Goal: Information Seeking & Learning: Check status

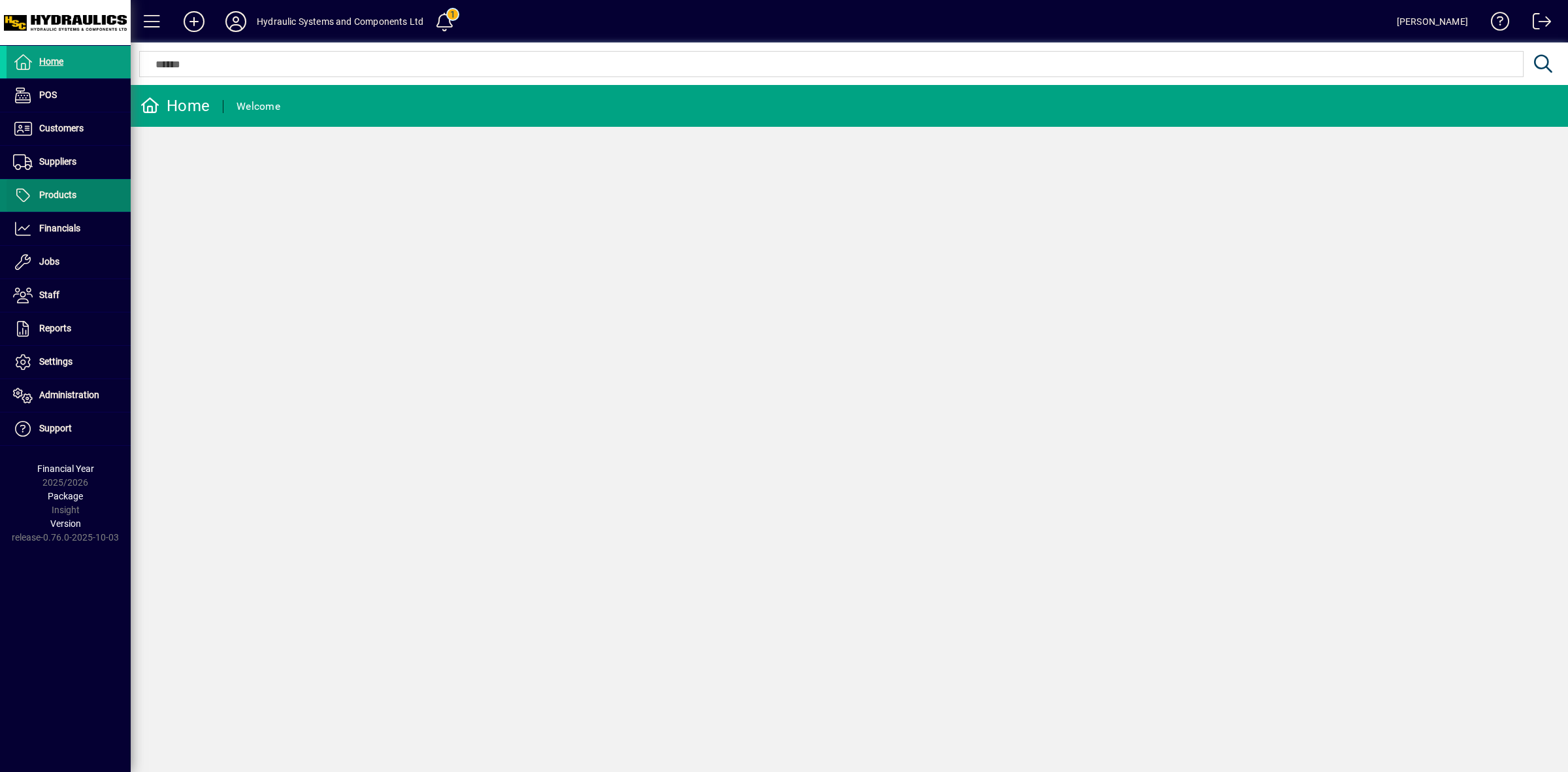
click at [63, 197] on span "Products" at bounding box center [58, 194] width 37 height 11
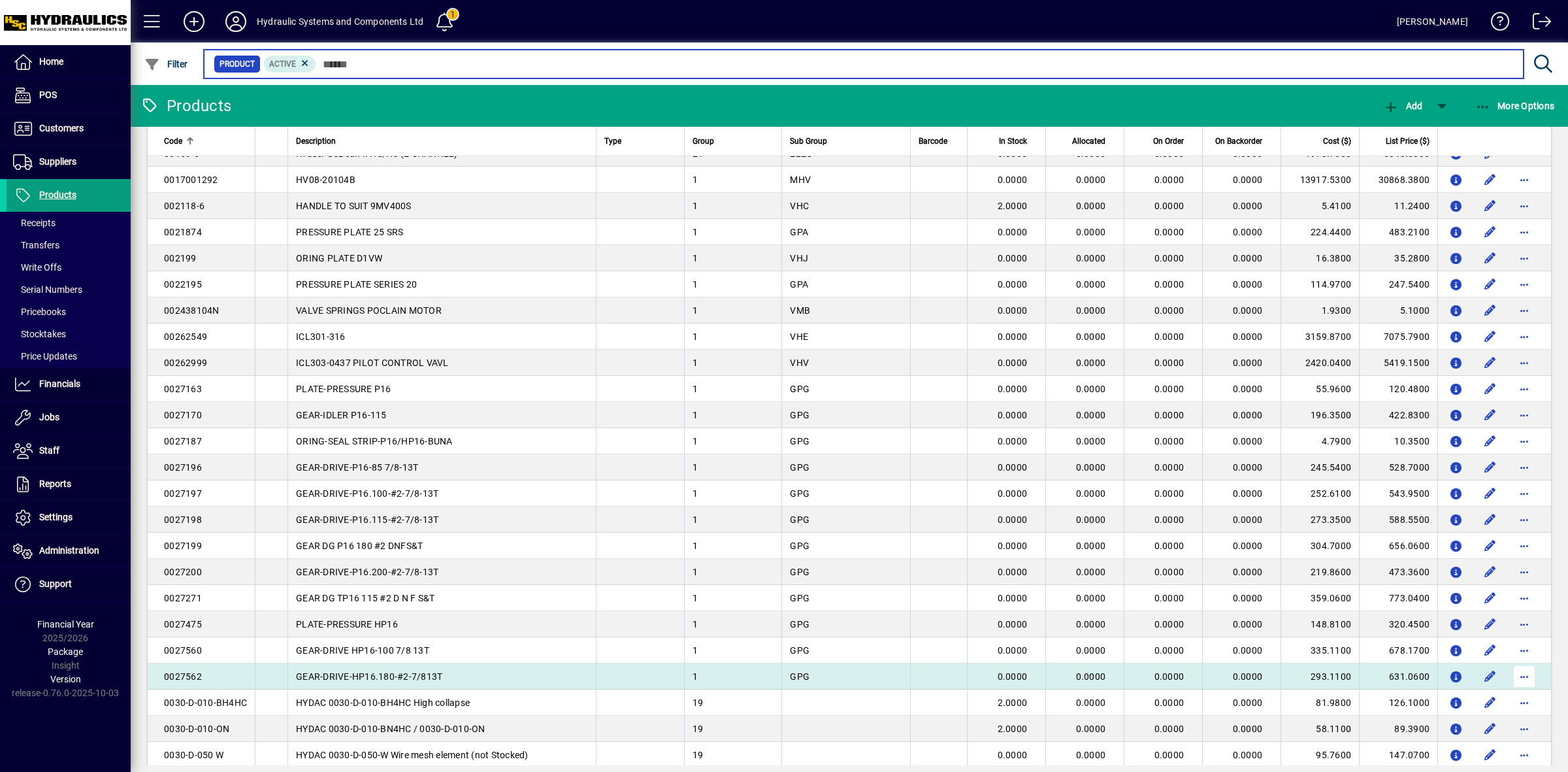
scroll to position [2076, 0]
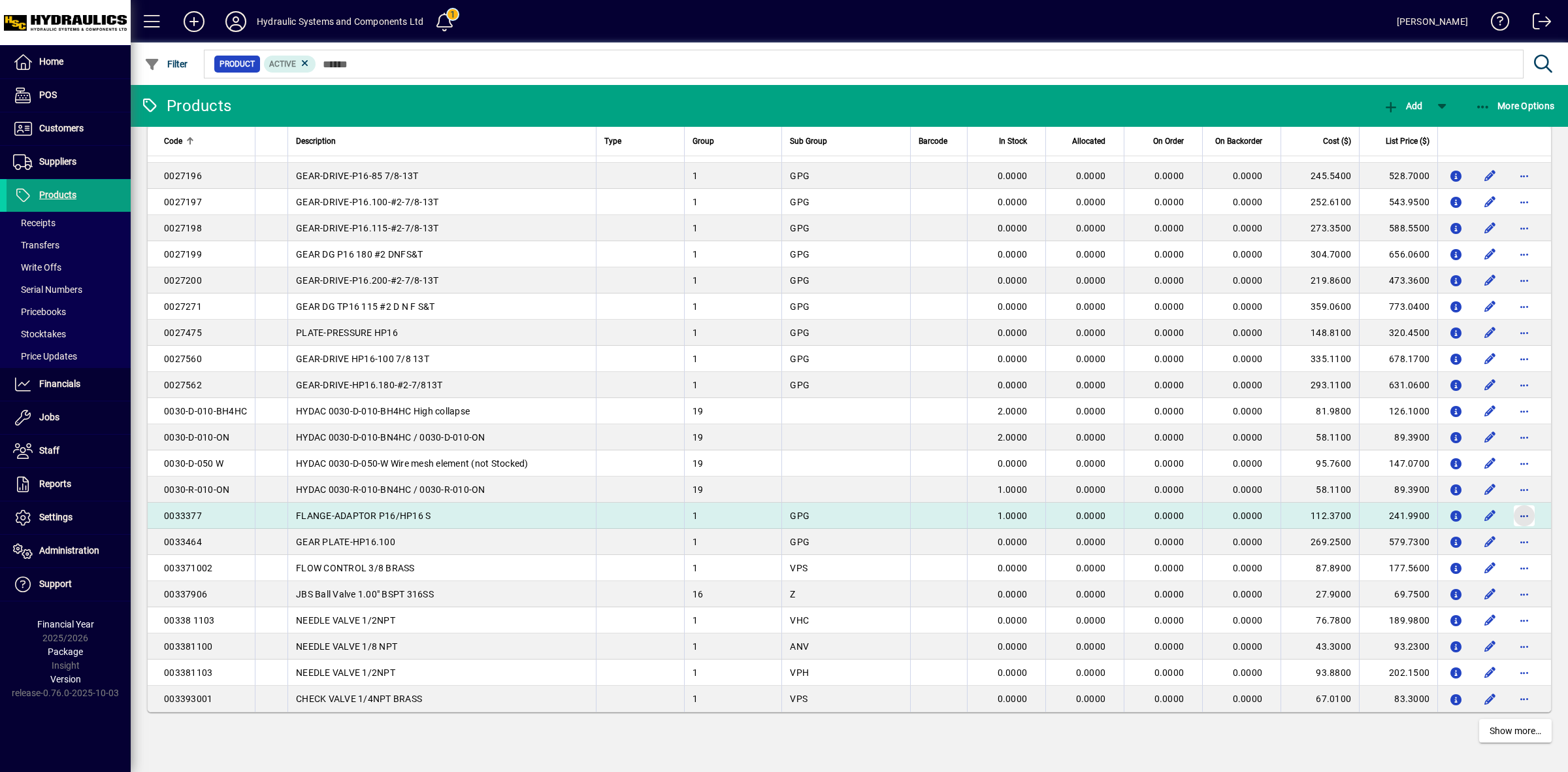
click at [1517, 513] on span "button" at bounding box center [1524, 516] width 31 height 31
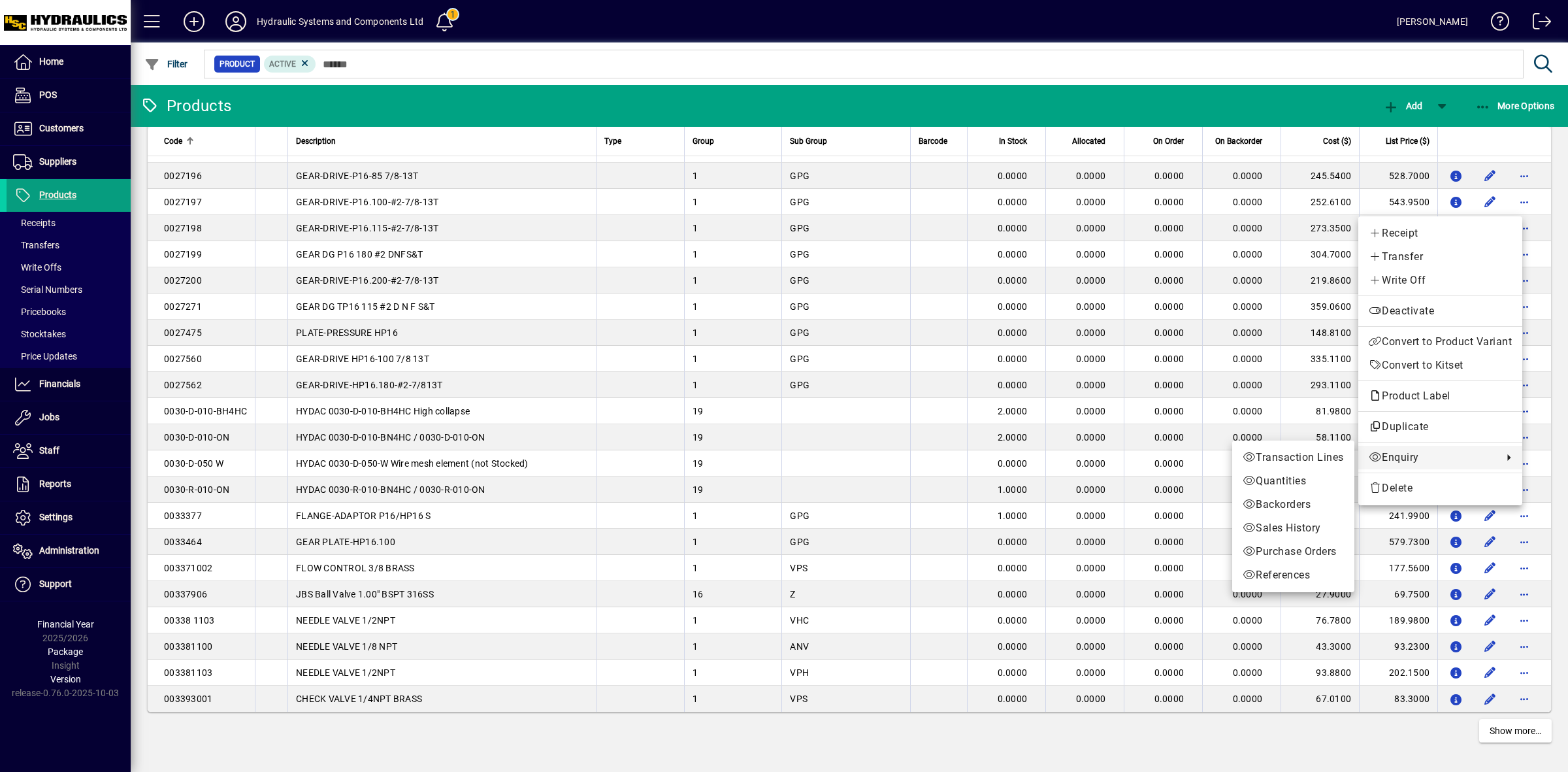
drag, startPoint x: 1457, startPoint y: 459, endPoint x: 1377, endPoint y: 456, distance: 80.1
click at [1457, 459] on span "Enquiry" at bounding box center [1432, 458] width 128 height 16
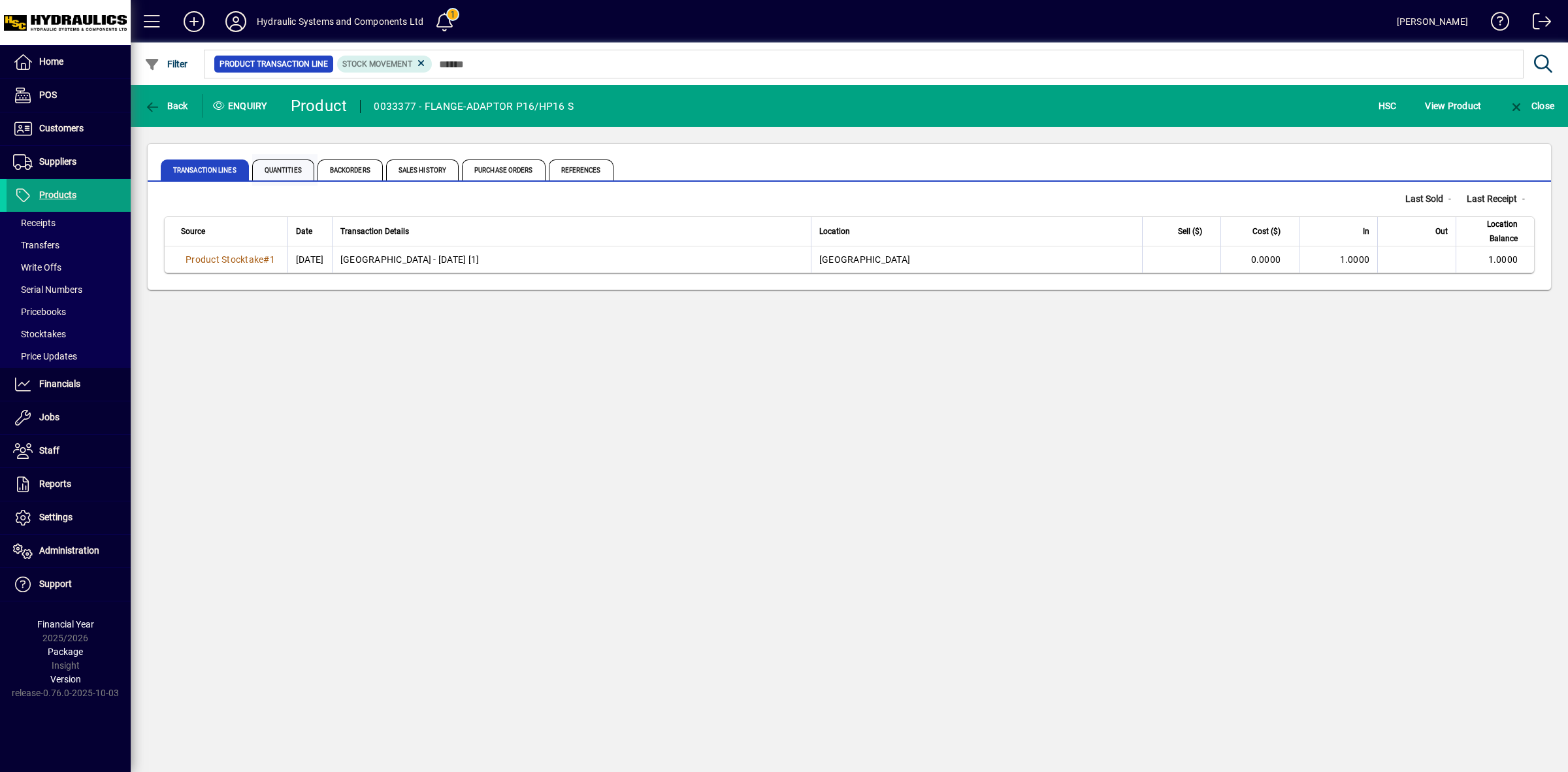
click at [286, 170] on span "Quantities" at bounding box center [283, 169] width 62 height 21
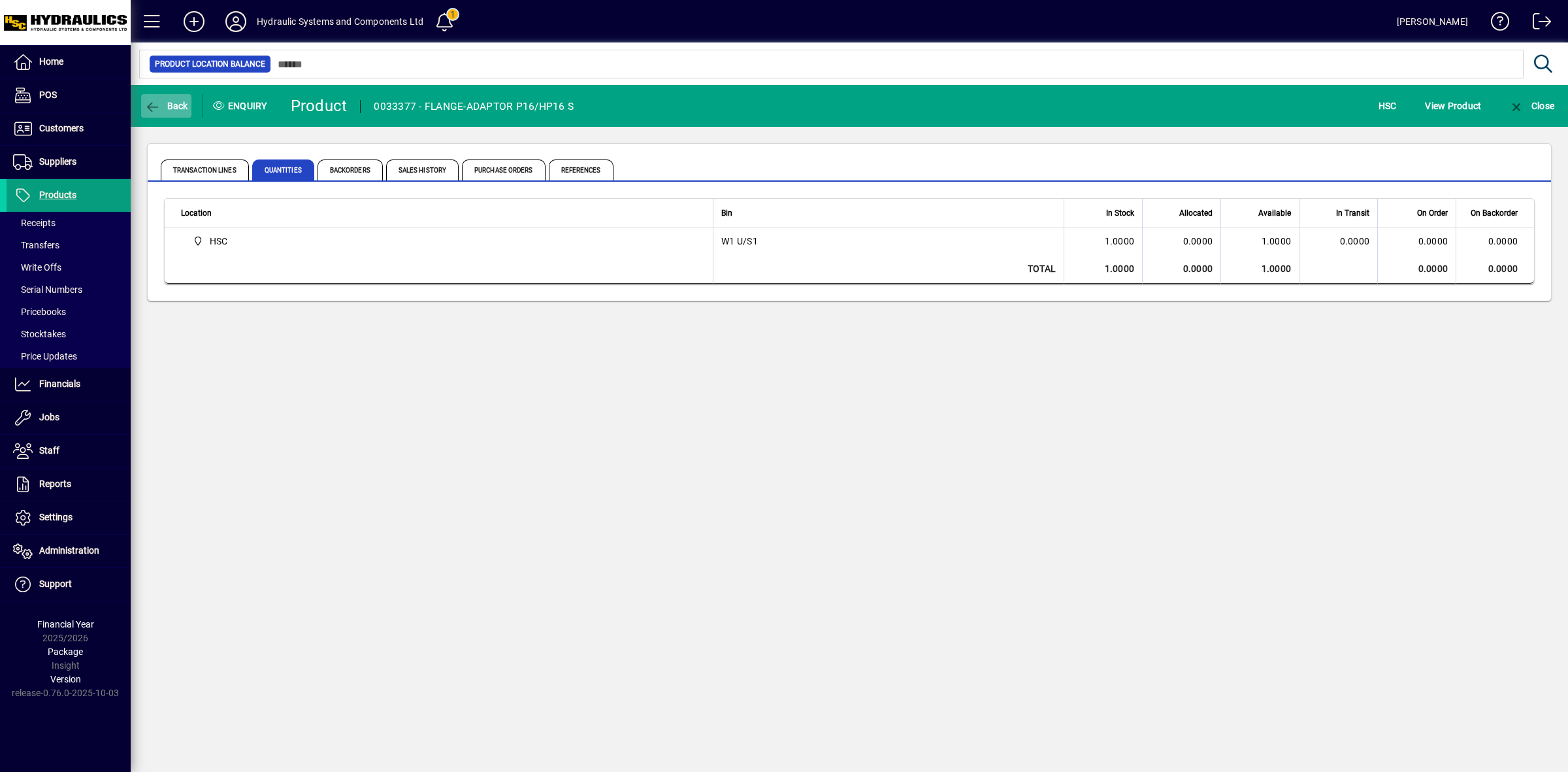
click at [174, 105] on span "Back" at bounding box center [166, 106] width 44 height 11
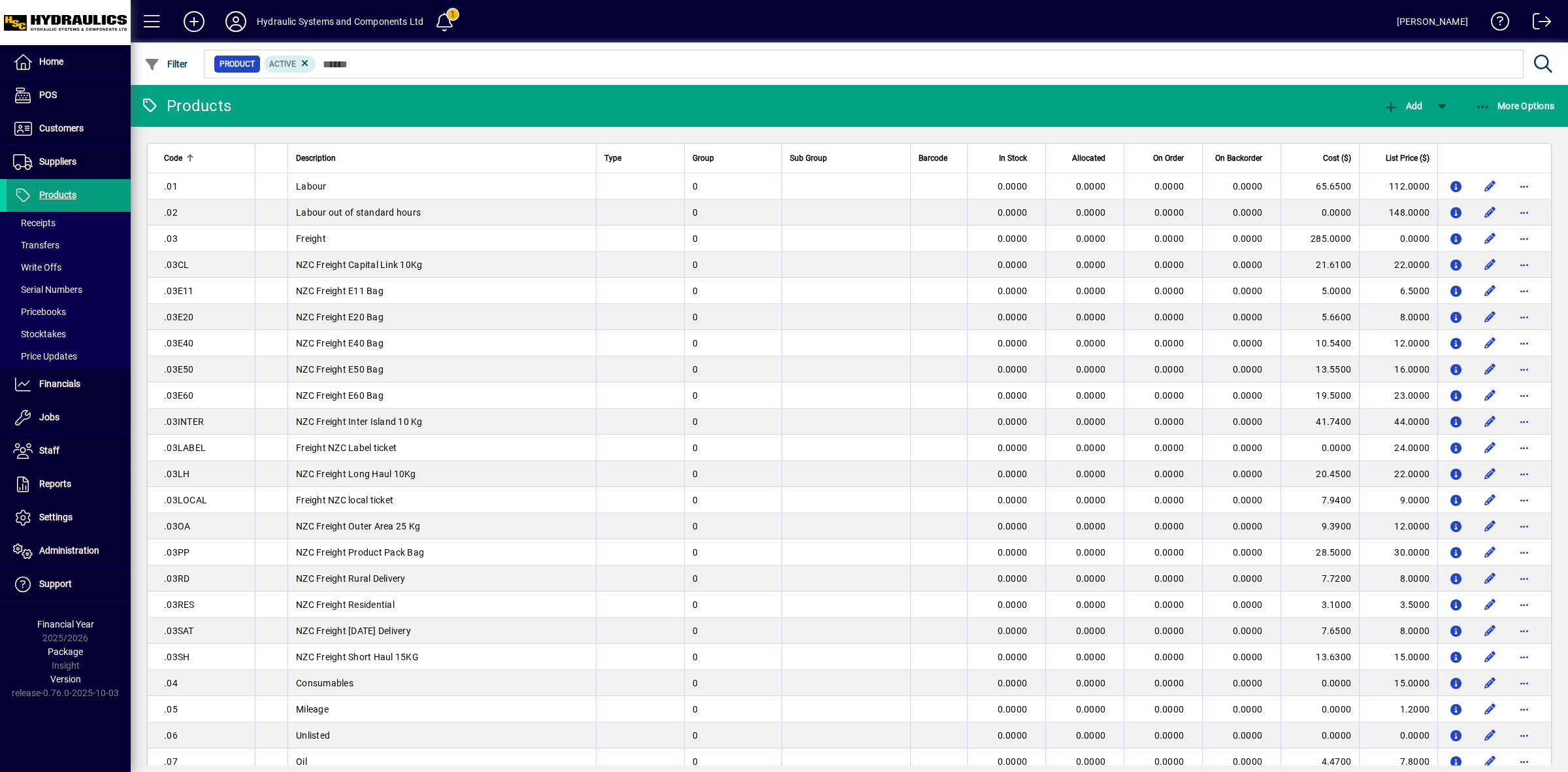
click at [236, 14] on icon at bounding box center [236, 21] width 26 height 21
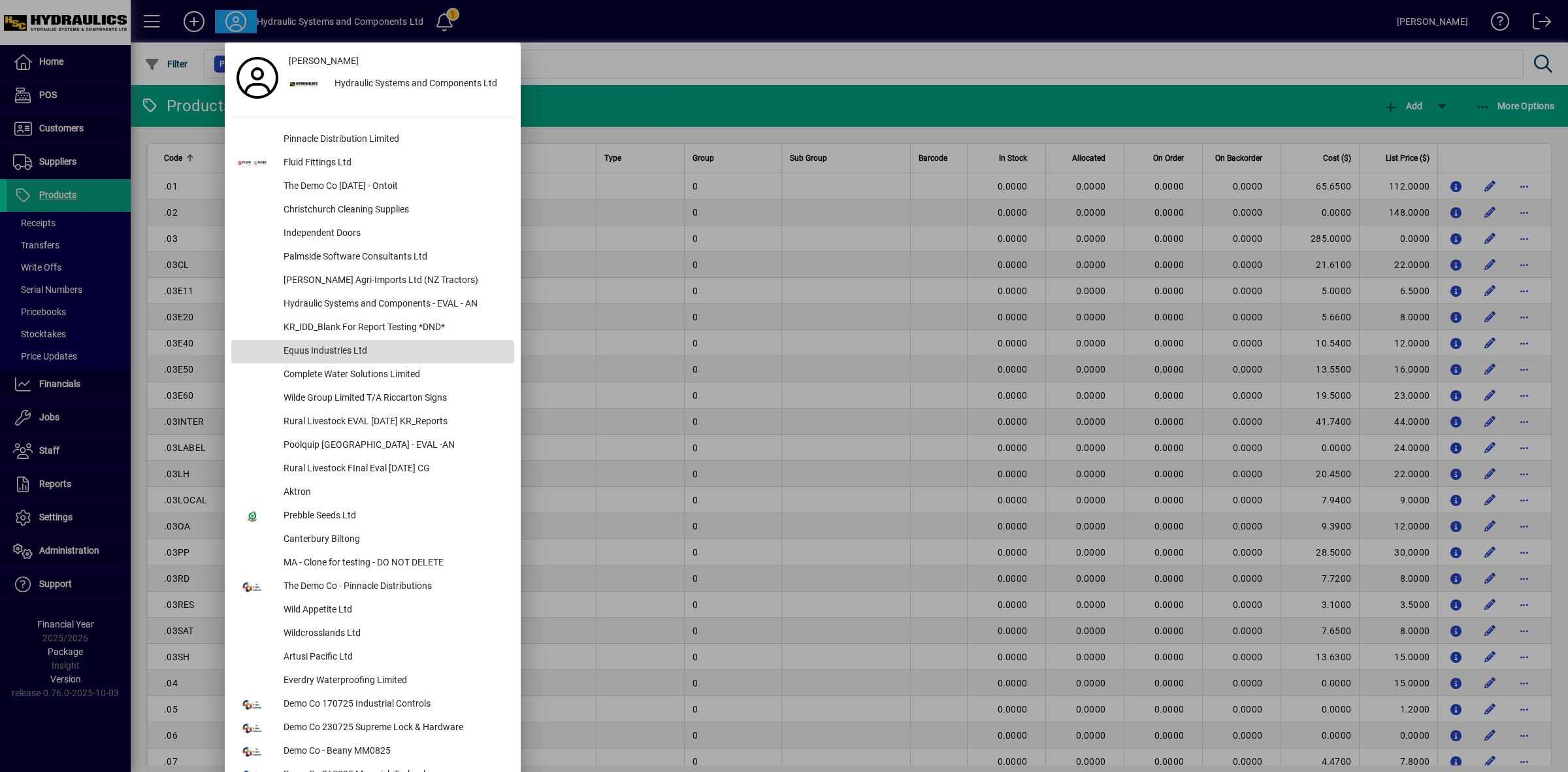
click at [320, 359] on div "Equus Industries Ltd" at bounding box center [394, 351] width 241 height 24
